Goal: Browse casually: Explore the website without a specific task or goal

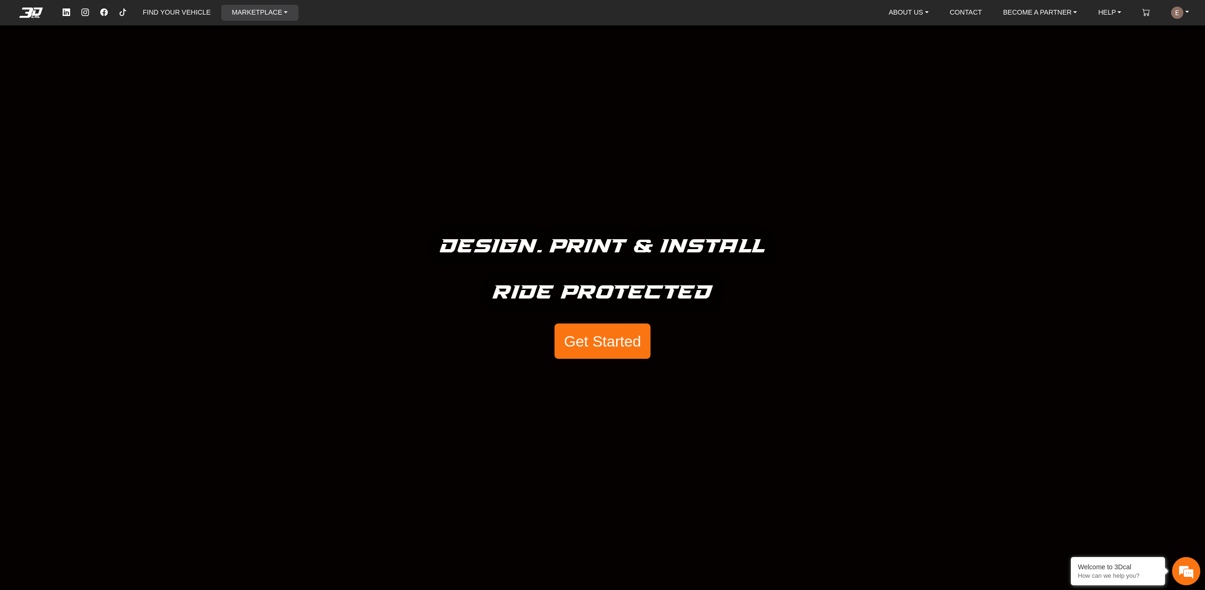
click at [245, 14] on link "MARKETPLACE" at bounding box center [260, 13] width 64 height 16
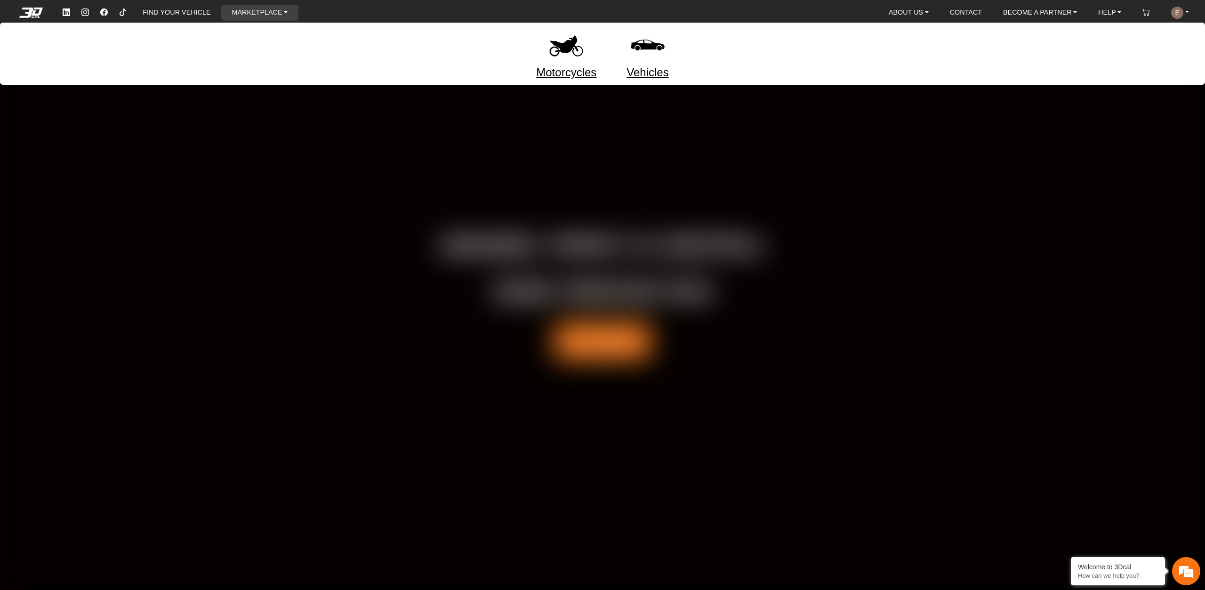
click at [563, 53] on img at bounding box center [566, 45] width 40 height 40
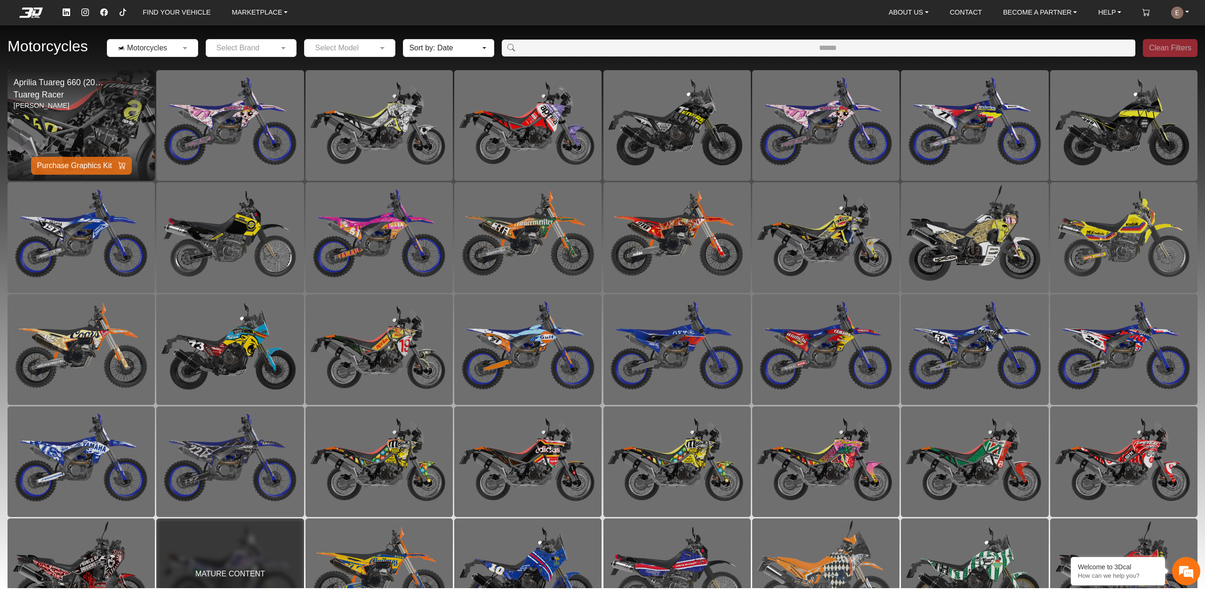
click at [85, 102] on img at bounding box center [81, 125] width 295 height 221
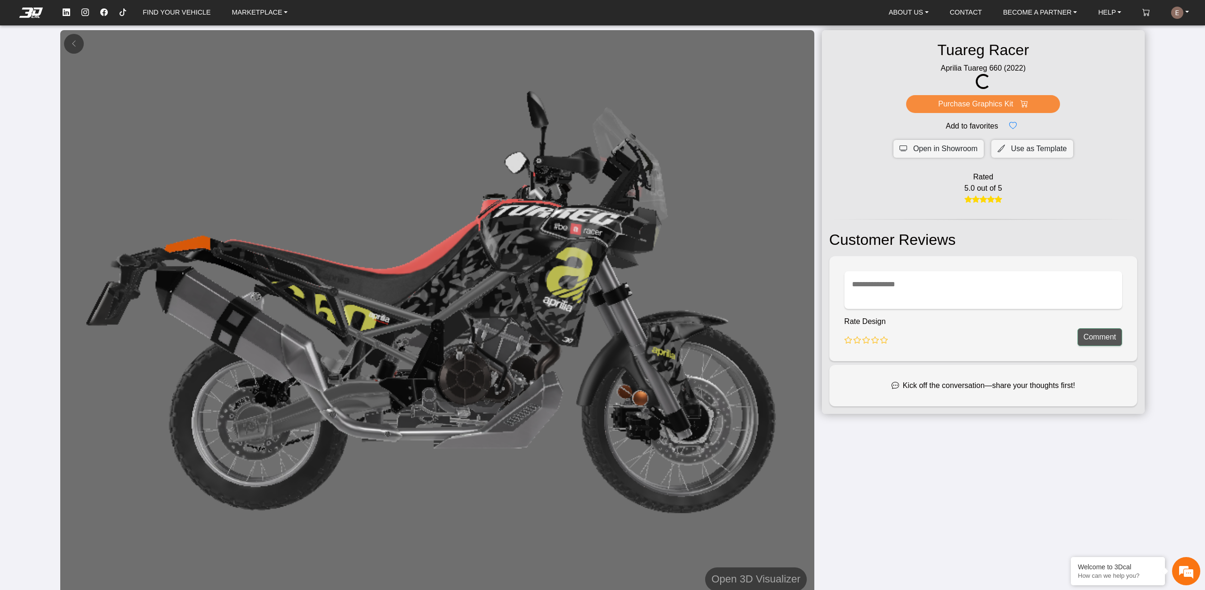
drag, startPoint x: 1049, startPoint y: 145, endPoint x: 909, endPoint y: 191, distance: 147.0
click at [909, 191] on div "Tuareg Racer Aprilia Tuareg 660 (2022) Purchase Graphics Kit Add to favorites O…" at bounding box center [983, 221] width 323 height 383
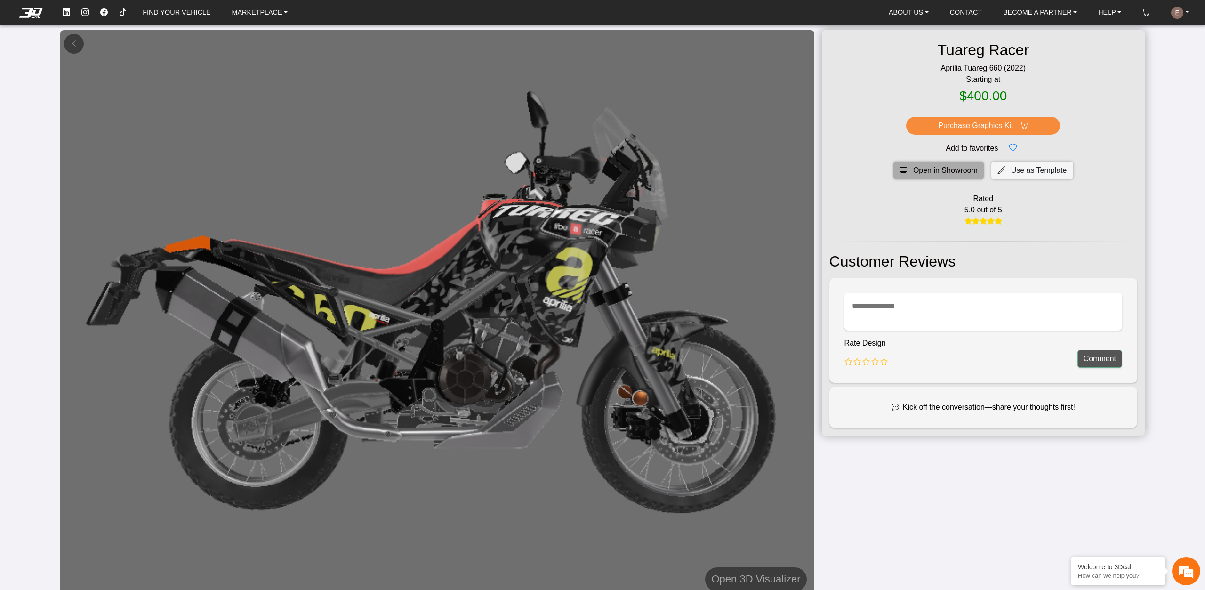
click at [923, 169] on span "Open in Showroom" at bounding box center [945, 170] width 64 height 11
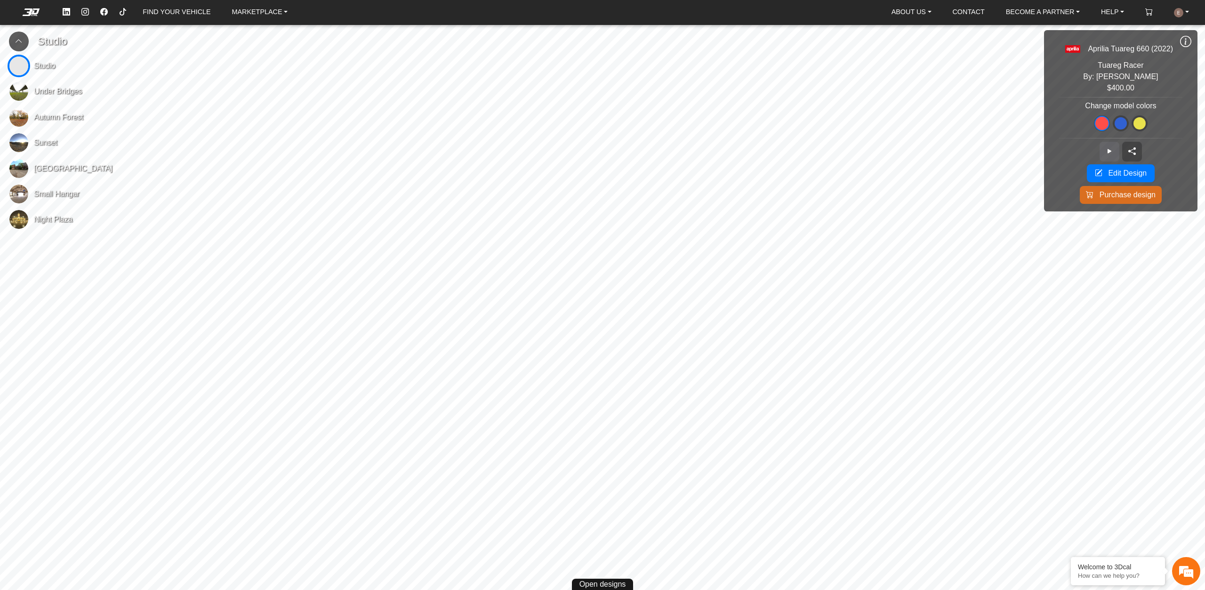
click at [1106, 152] on icon at bounding box center [1109, 151] width 8 height 8
click at [71, 87] on span "Under Bridges" at bounding box center [58, 91] width 48 height 11
click at [40, 144] on span "Sunset" at bounding box center [46, 142] width 24 height 11
click at [1184, 36] on icon at bounding box center [1185, 41] width 11 height 13
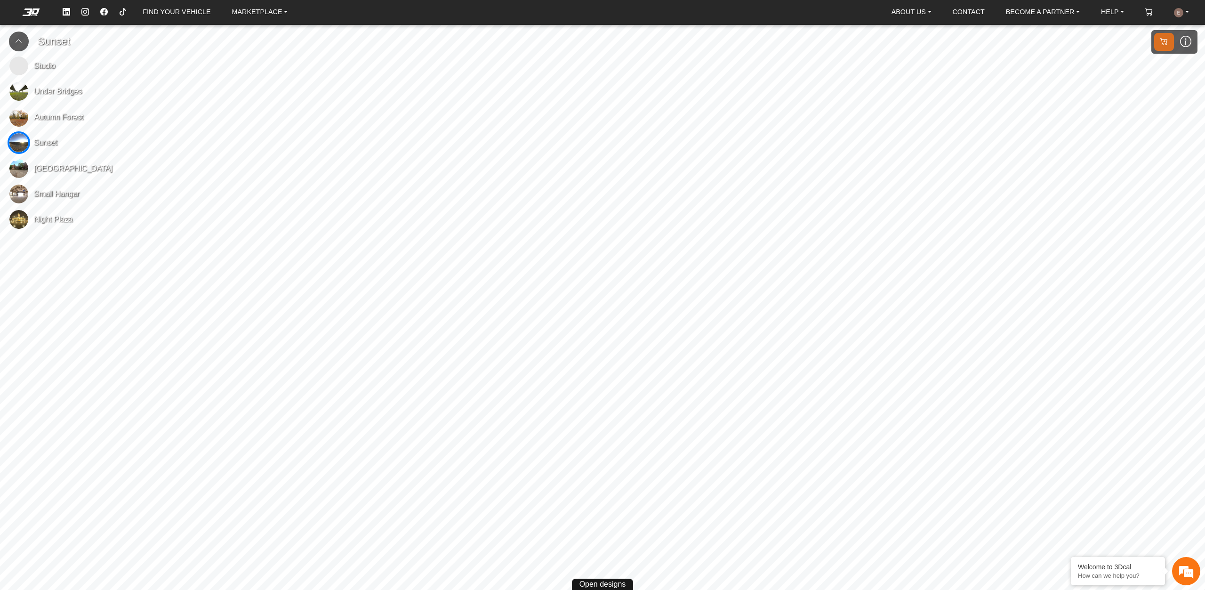
click at [1184, 36] on icon at bounding box center [1185, 41] width 11 height 13
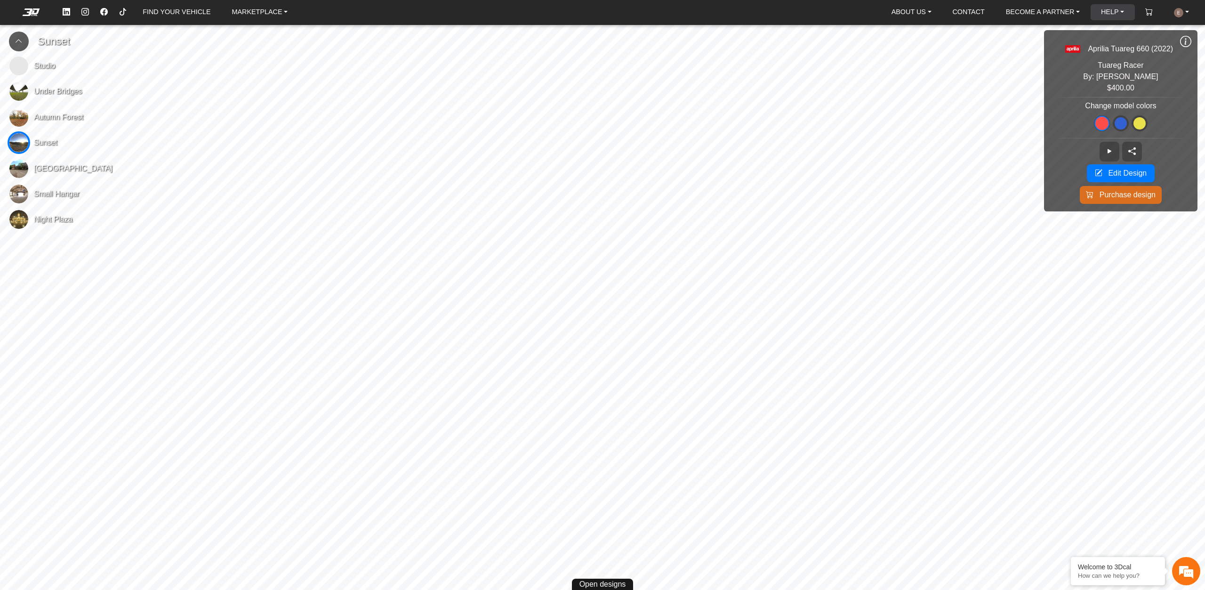
click at [1104, 8] on link "HELP" at bounding box center [1112, 12] width 31 height 16
click at [1119, 125] on span at bounding box center [1120, 123] width 12 height 12
click at [1143, 124] on span at bounding box center [1139, 123] width 12 height 12
